Goal: Task Accomplishment & Management: Manage account settings

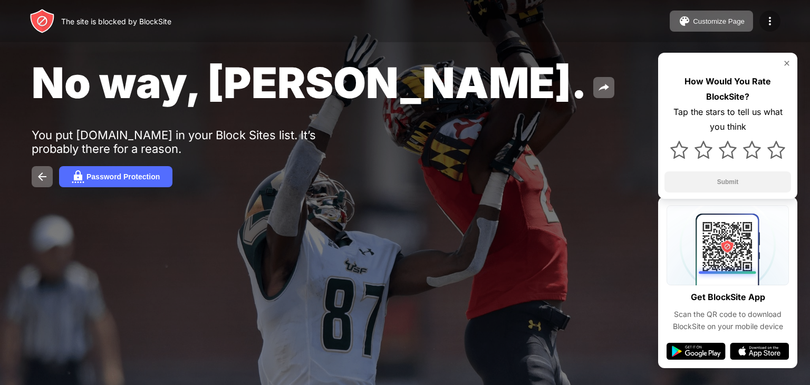
click at [770, 26] on img at bounding box center [770, 21] width 13 height 13
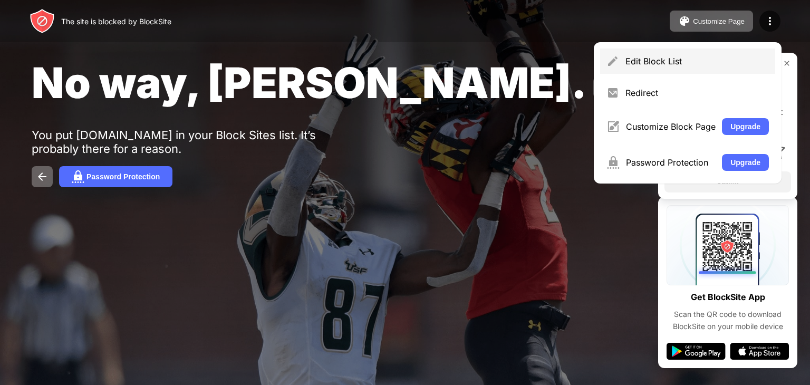
click at [616, 51] on div "Edit Block List" at bounding box center [687, 61] width 175 height 25
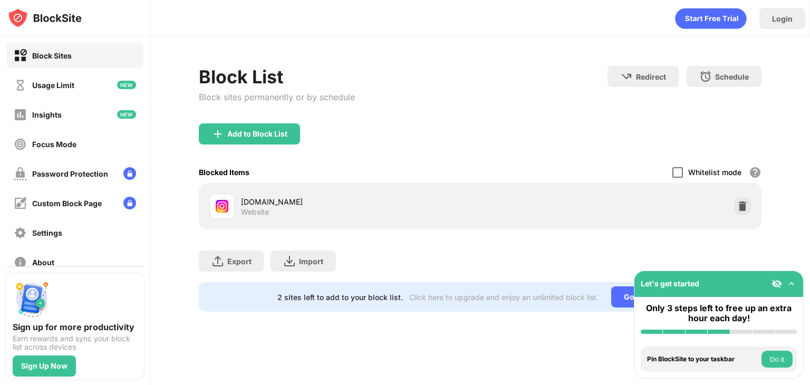
click at [678, 175] on div at bounding box center [677, 172] width 11 height 11
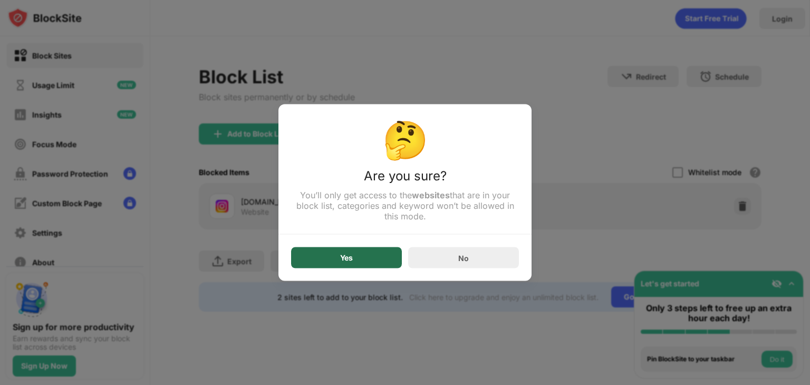
click at [364, 263] on div "Yes" at bounding box center [346, 257] width 111 height 21
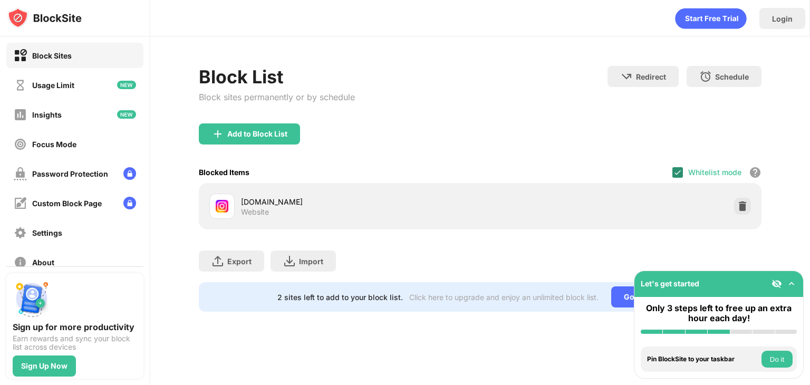
click at [677, 173] on img at bounding box center [678, 172] width 8 height 8
